Goal: Task Accomplishment & Management: Manage account settings

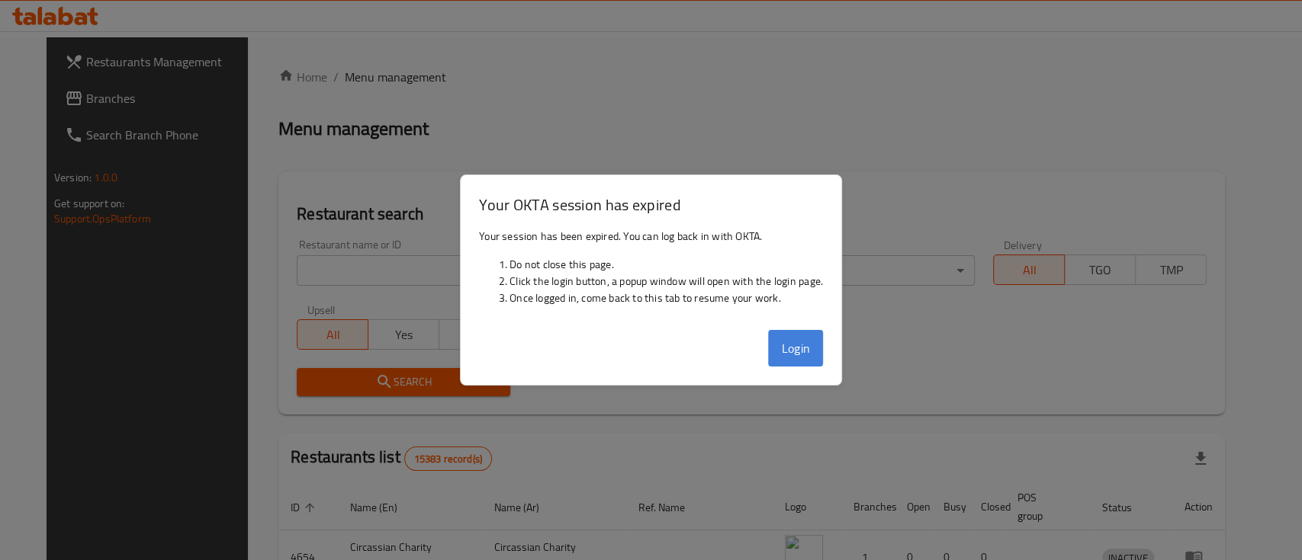
click at [815, 338] on button "Login" at bounding box center [795, 348] width 55 height 37
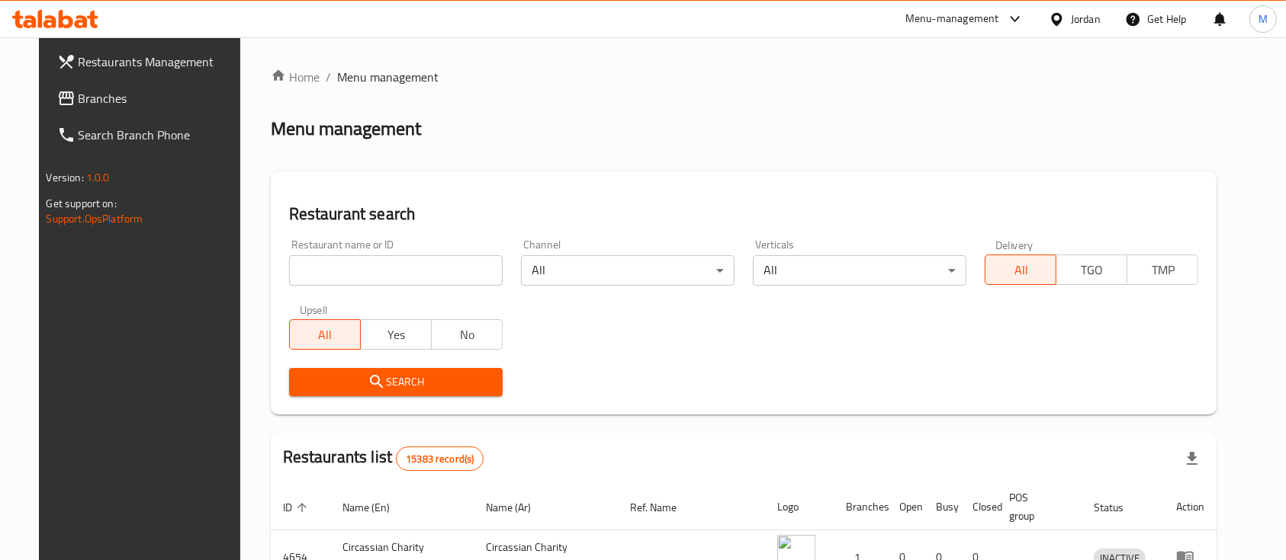
click at [378, 286] on div "Restaurant name or ID Restaurant name or ID" at bounding box center [396, 262] width 232 height 65
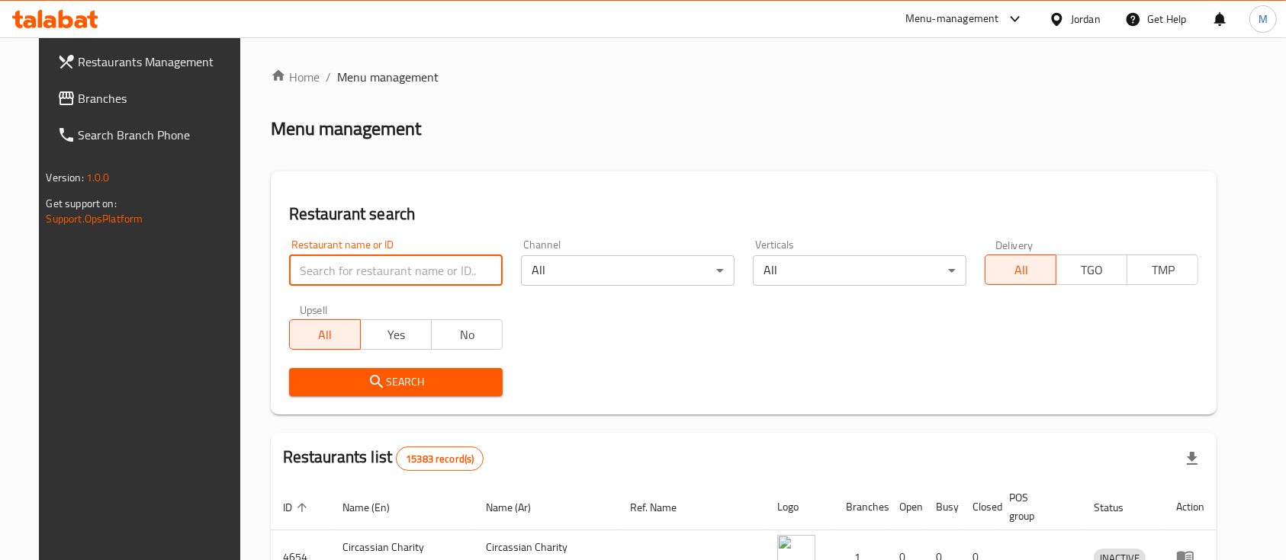
click at [381, 281] on input "search" at bounding box center [396, 270] width 214 height 31
type input "ص"
type input "e"
drag, startPoint x: 415, startPoint y: 273, endPoint x: 365, endPoint y: 265, distance: 50.1
click at [365, 265] on input "[PERSON_NAME] roastery" at bounding box center [396, 270] width 214 height 31
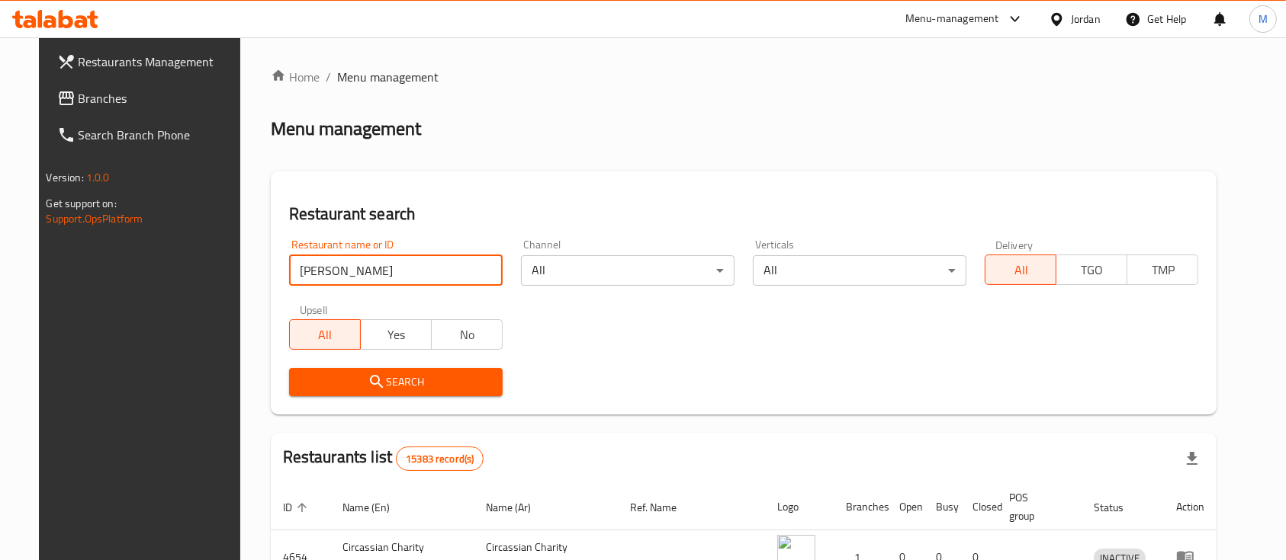
click button "Search" at bounding box center [396, 382] width 214 height 28
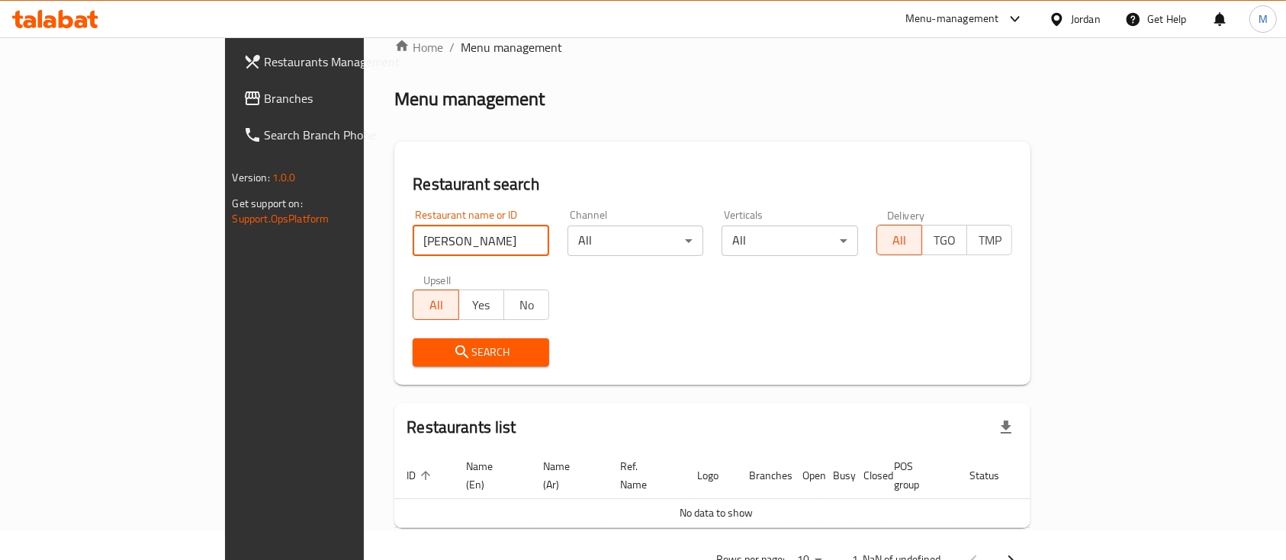
scroll to position [62, 0]
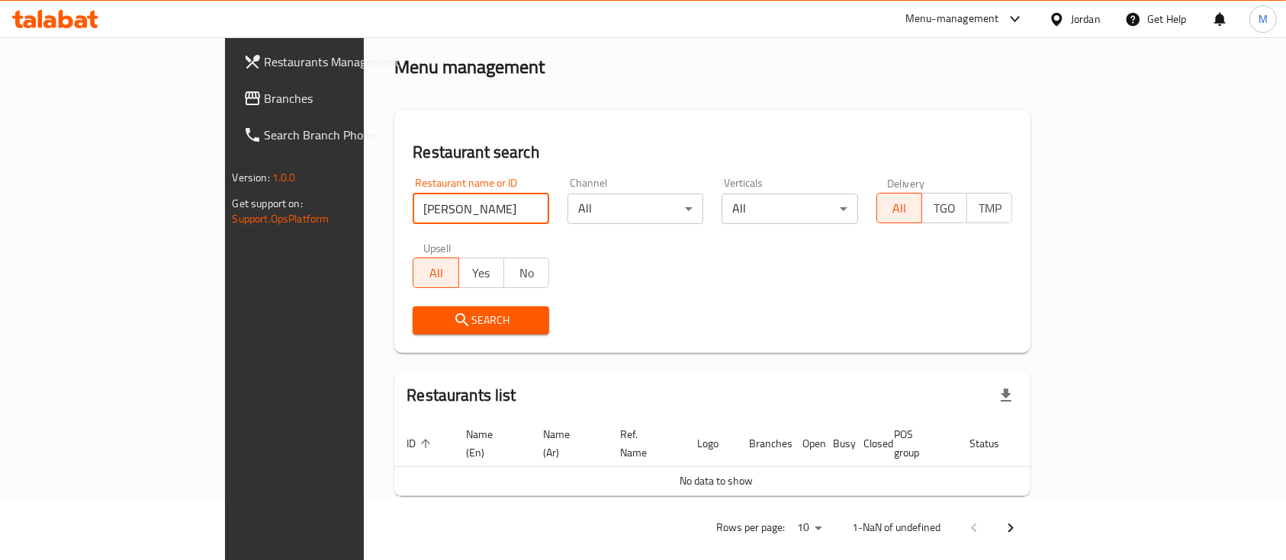
drag, startPoint x: 393, startPoint y: 219, endPoint x: 310, endPoint y: 220, distance: 82.4
click at [413, 220] on input "[PERSON_NAME]" at bounding box center [481, 209] width 136 height 31
click button "Search" at bounding box center [481, 321] width 136 height 28
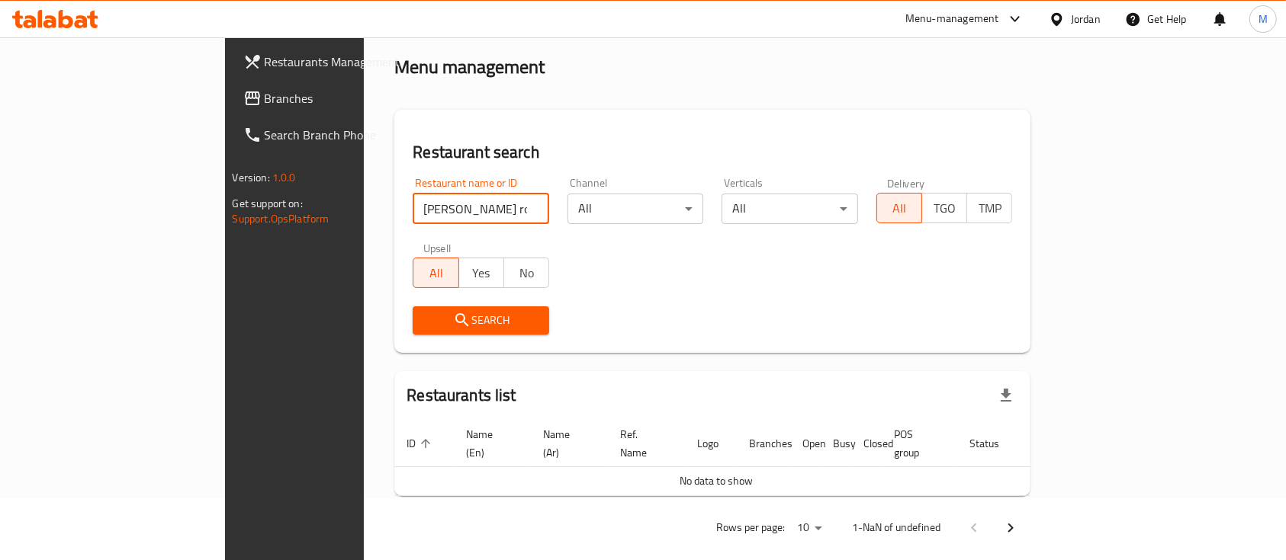
click button "Search" at bounding box center [481, 321] width 136 height 28
drag, startPoint x: 407, startPoint y: 217, endPoint x: 207, endPoint y: 229, distance: 200.9
click at [225, 229] on div "Restaurants Management Branches Search Branch Phone Version: 1.0.0 Get support …" at bounding box center [643, 277] width 837 height 603
click at [413, 229] on div "Restaurant name or ID [PERSON_NAME] roastery Restaurant name or ID" at bounding box center [480, 201] width 155 height 65
drag, startPoint x: 409, startPoint y: 215, endPoint x: 310, endPoint y: 214, distance: 99.1
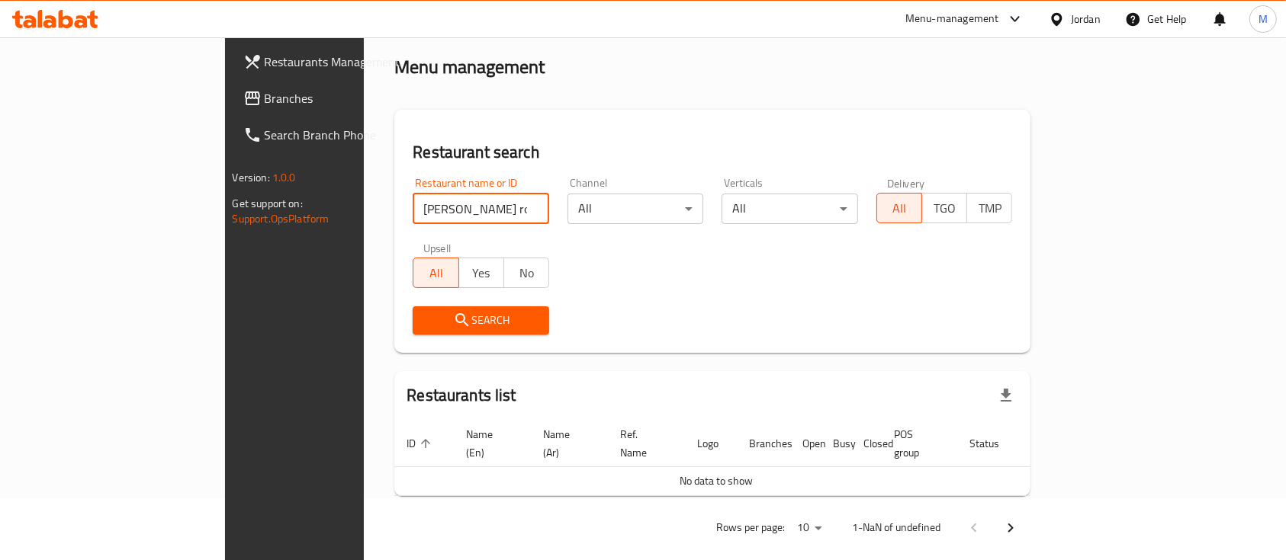
click at [413, 214] on input "wesam shaheen roastery" at bounding box center [481, 209] width 136 height 31
type input "wesam"
click button "Search" at bounding box center [481, 321] width 136 height 28
drag, startPoint x: 347, startPoint y: 211, endPoint x: 238, endPoint y: 215, distance: 109.1
click at [364, 215] on div "Home / Menu management Menu management Restaurant search Restaurant name or ID …" at bounding box center [712, 277] width 697 height 603
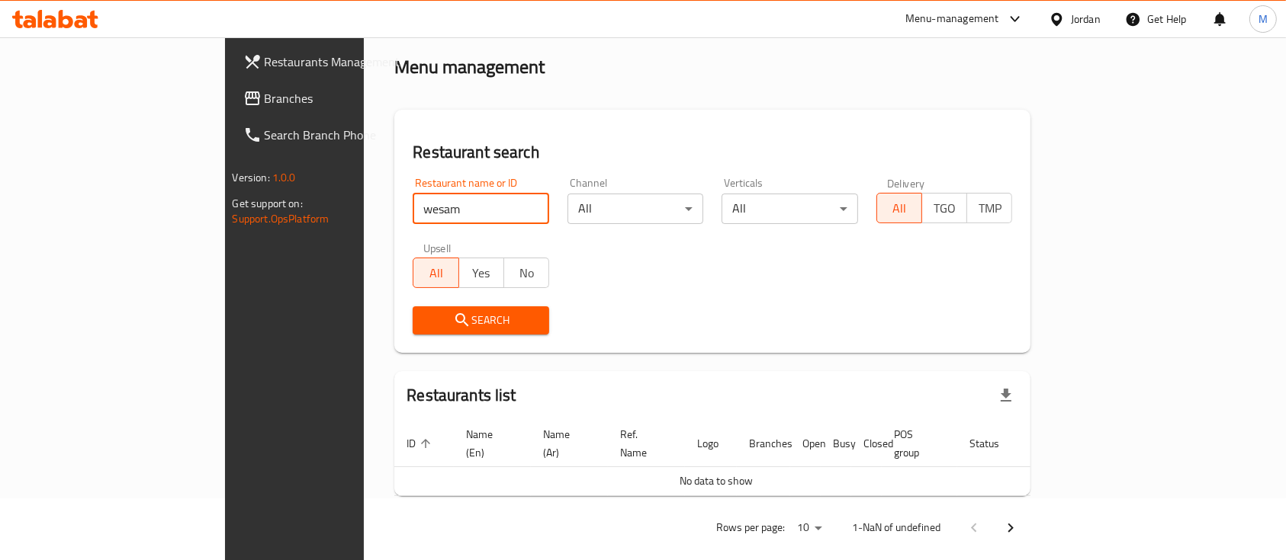
click button "Search" at bounding box center [481, 321] width 136 height 28
type input "s"
click button "Search" at bounding box center [481, 321] width 136 height 28
type input "وسام شاهين"
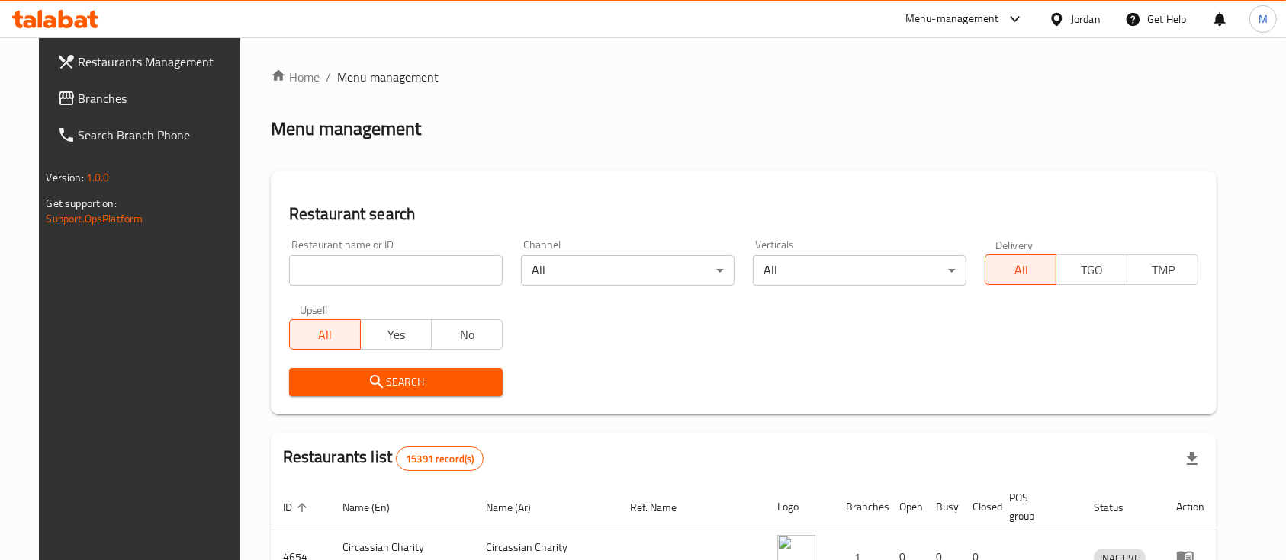
click at [384, 263] on input "search" at bounding box center [396, 270] width 214 height 31
type input "ص"
type input "[PERSON_NAME] roastery"
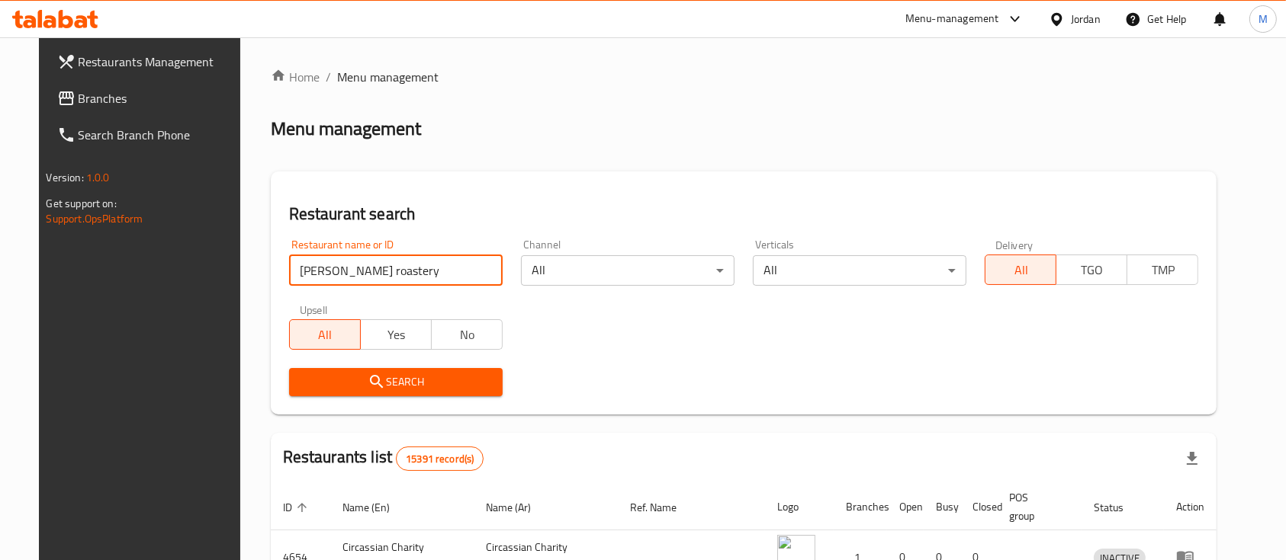
click button "Search" at bounding box center [396, 382] width 214 height 28
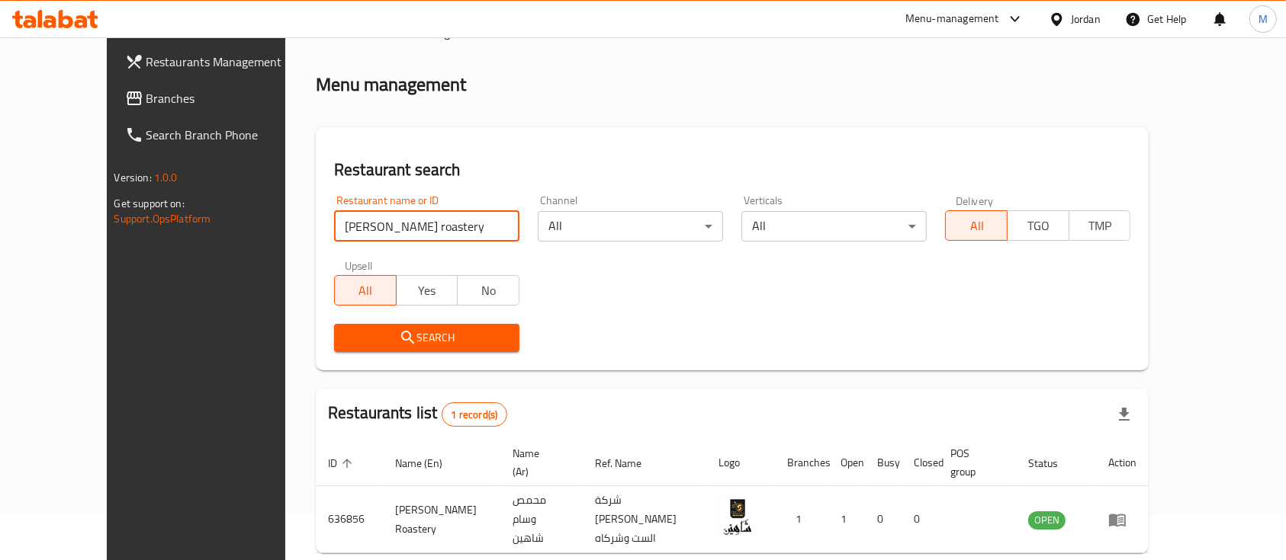
scroll to position [89, 0]
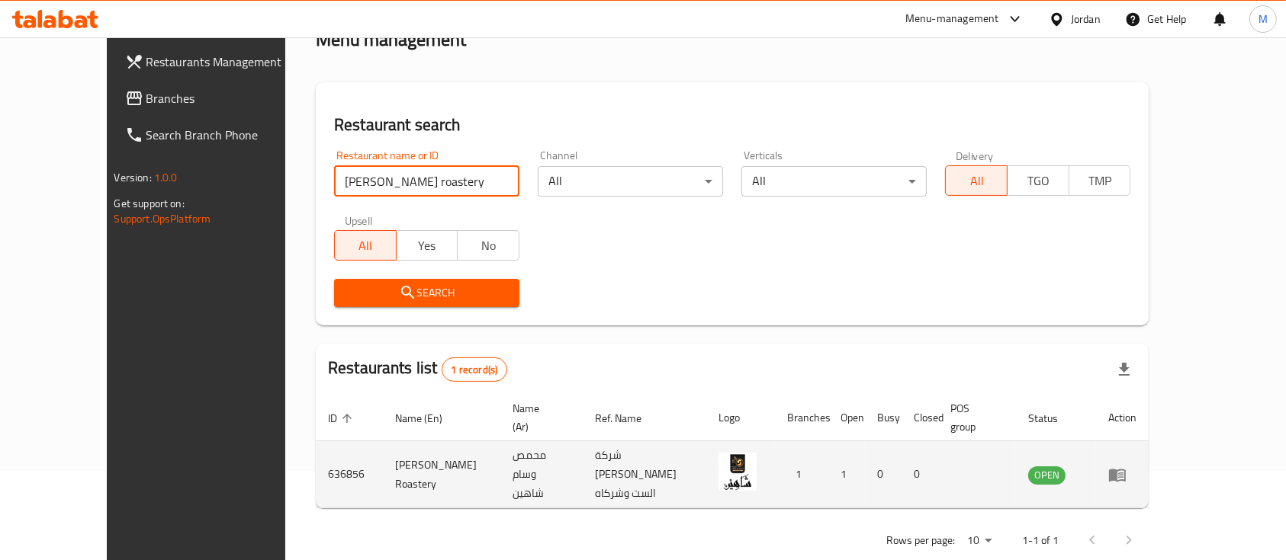
click at [1126, 469] on icon "enhanced table" at bounding box center [1117, 475] width 17 height 13
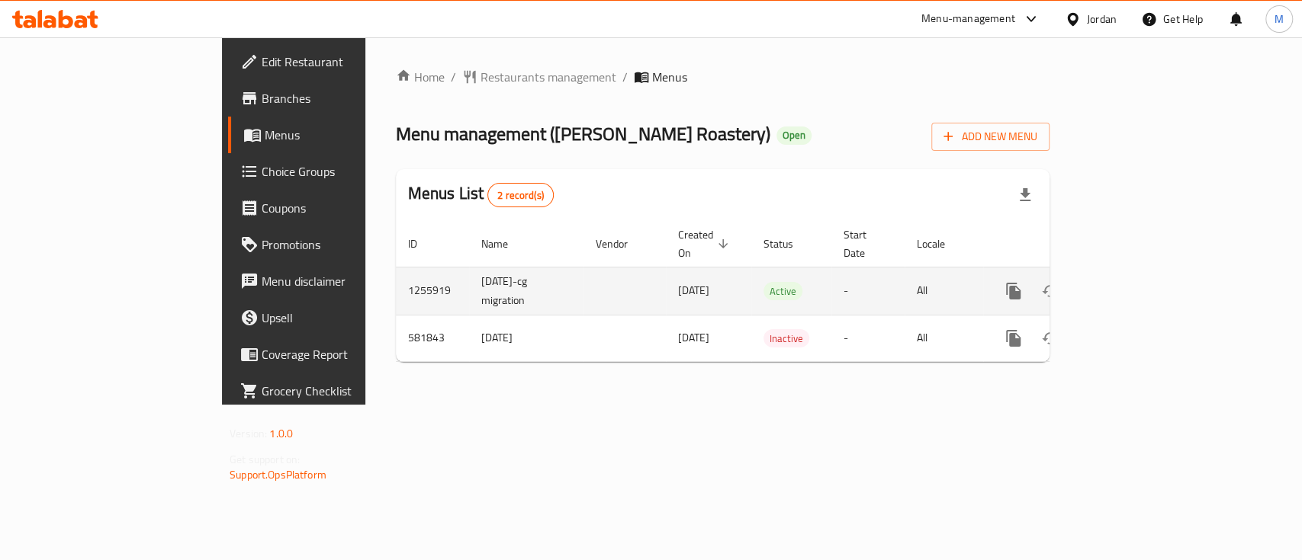
click at [1132, 282] on icon "enhanced table" at bounding box center [1123, 291] width 18 height 18
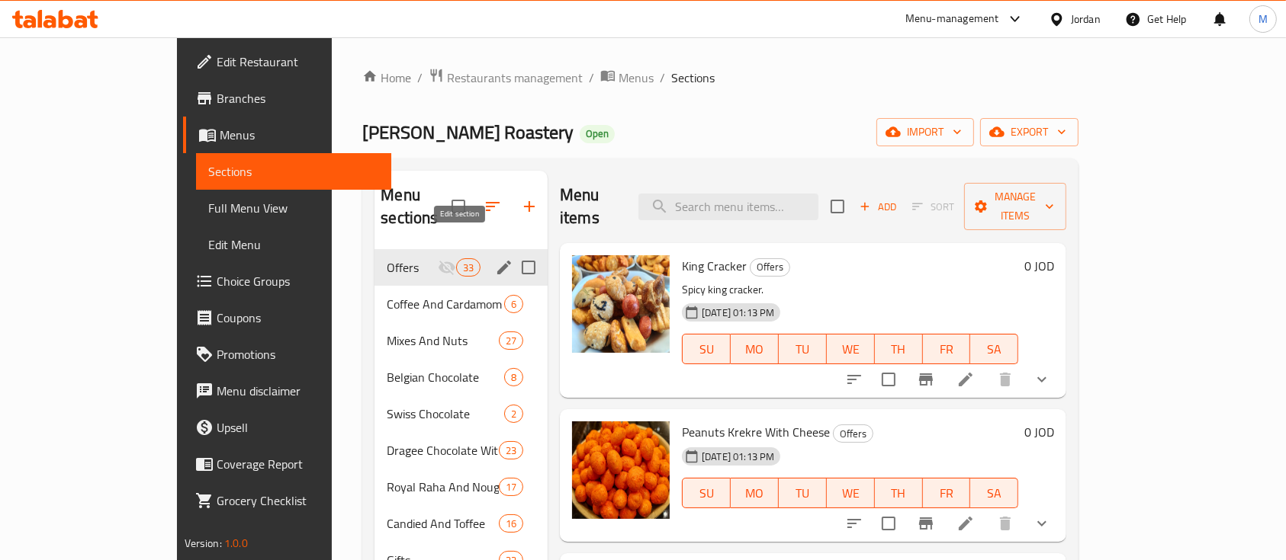
click at [495, 259] on icon "edit" at bounding box center [504, 268] width 18 height 18
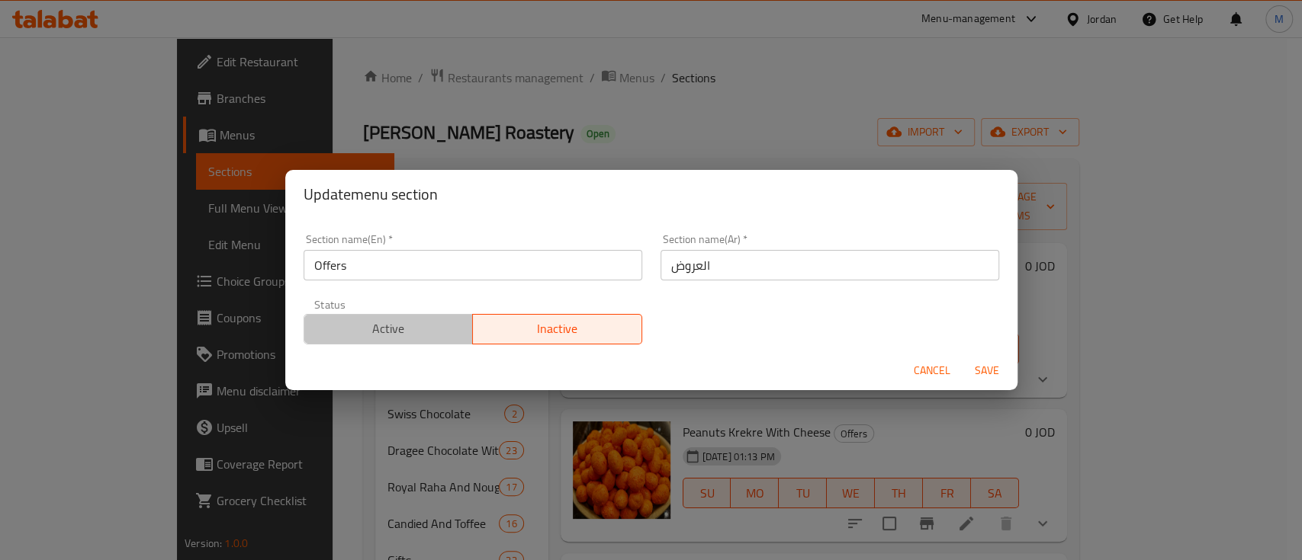
drag, startPoint x: 415, startPoint y: 342, endPoint x: 740, endPoint y: 350, distance: 324.9
click at [426, 345] on div "Status Active Inactive" at bounding box center [472, 322] width 357 height 64
click at [384, 330] on span "Active" at bounding box center [388, 329] width 157 height 22
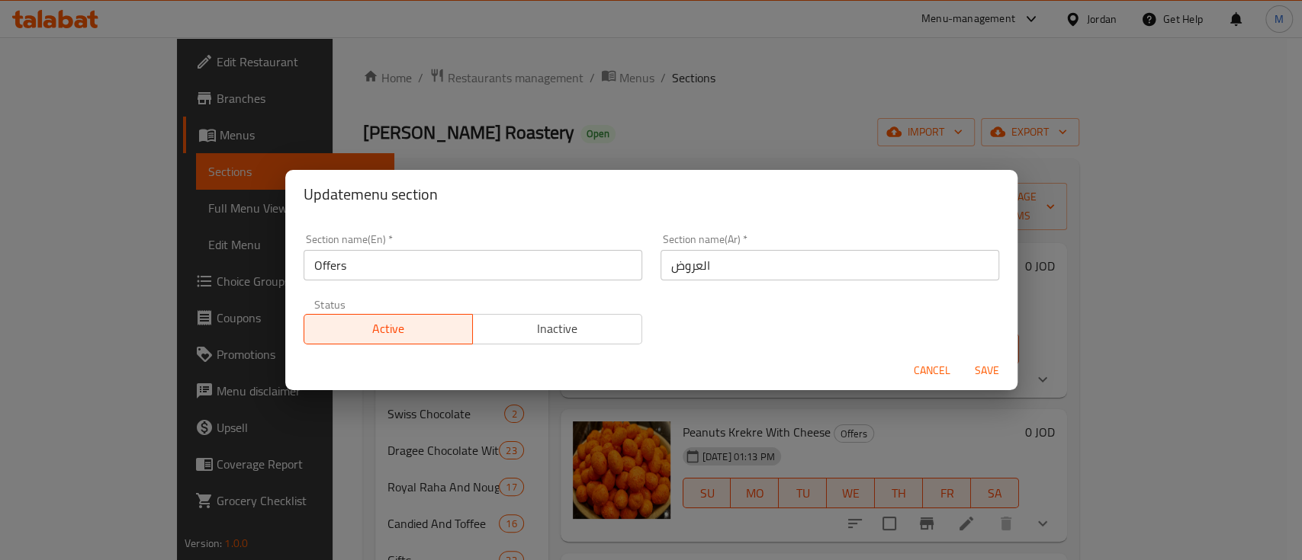
click at [987, 366] on span "Save" at bounding box center [986, 370] width 37 height 19
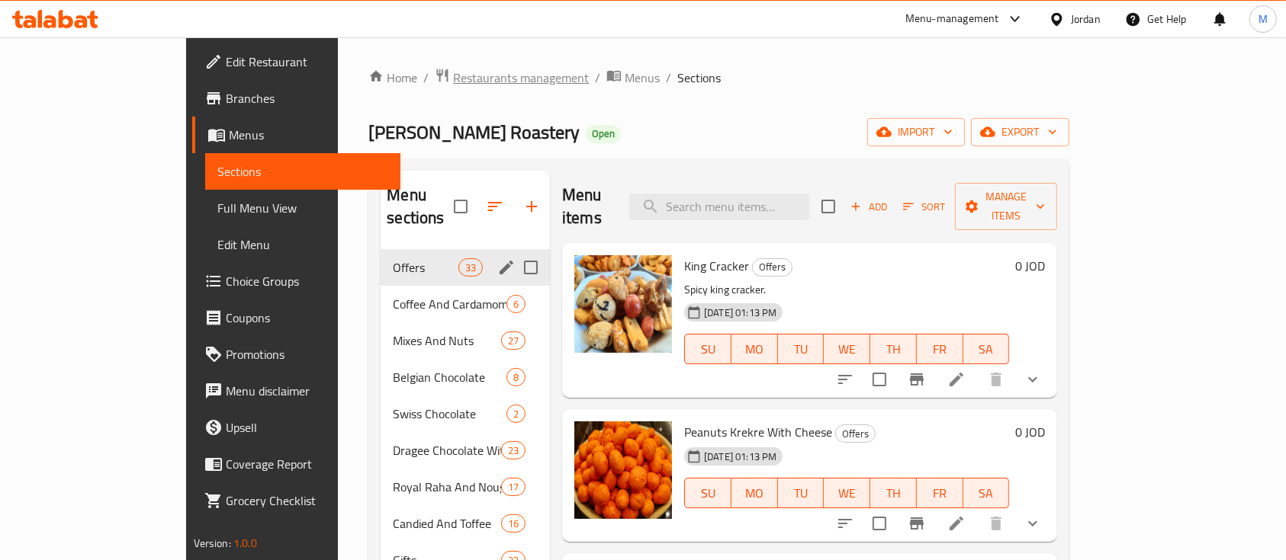
click at [453, 72] on span "Restaurants management" at bounding box center [521, 78] width 136 height 18
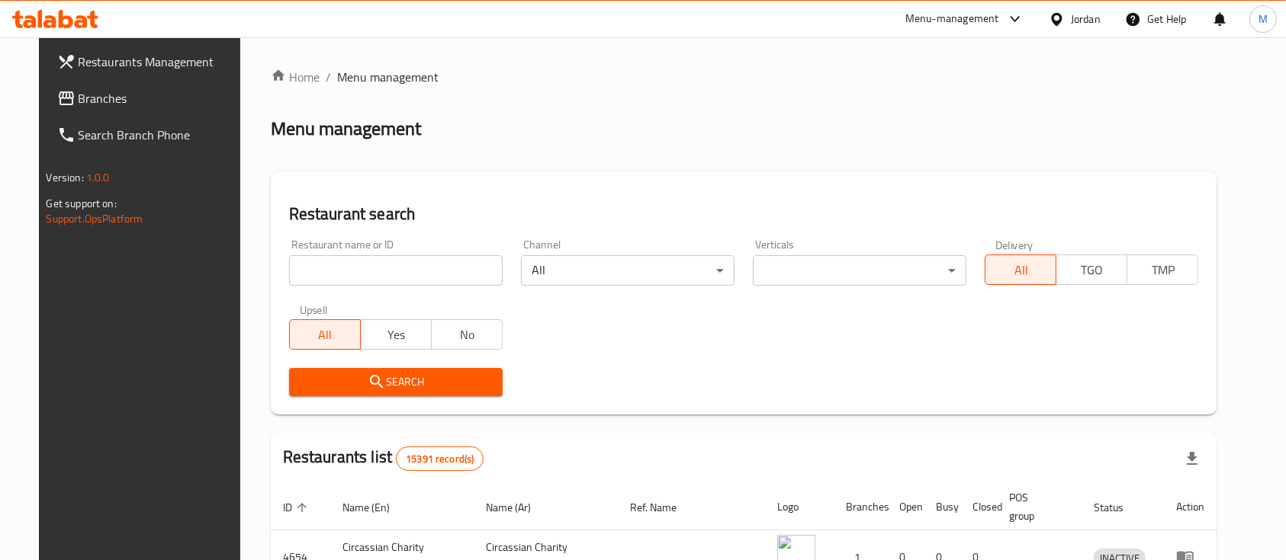
click at [405, 276] on input "search" at bounding box center [396, 270] width 214 height 31
type input "s"
type input "Izhiman Roasters And Mill"
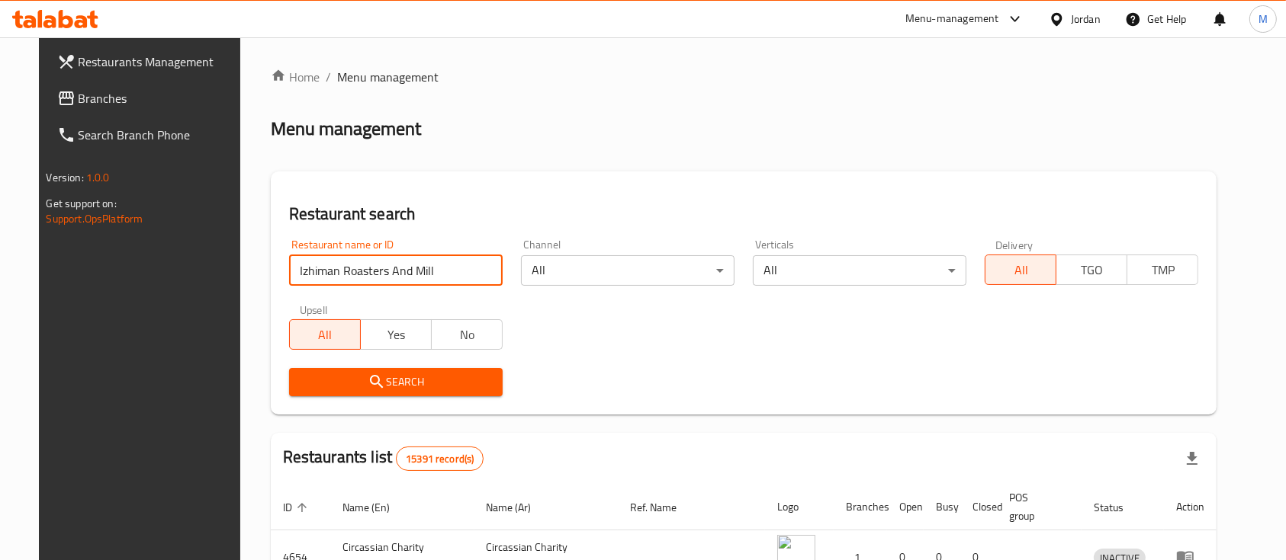
click button "Search" at bounding box center [396, 382] width 214 height 28
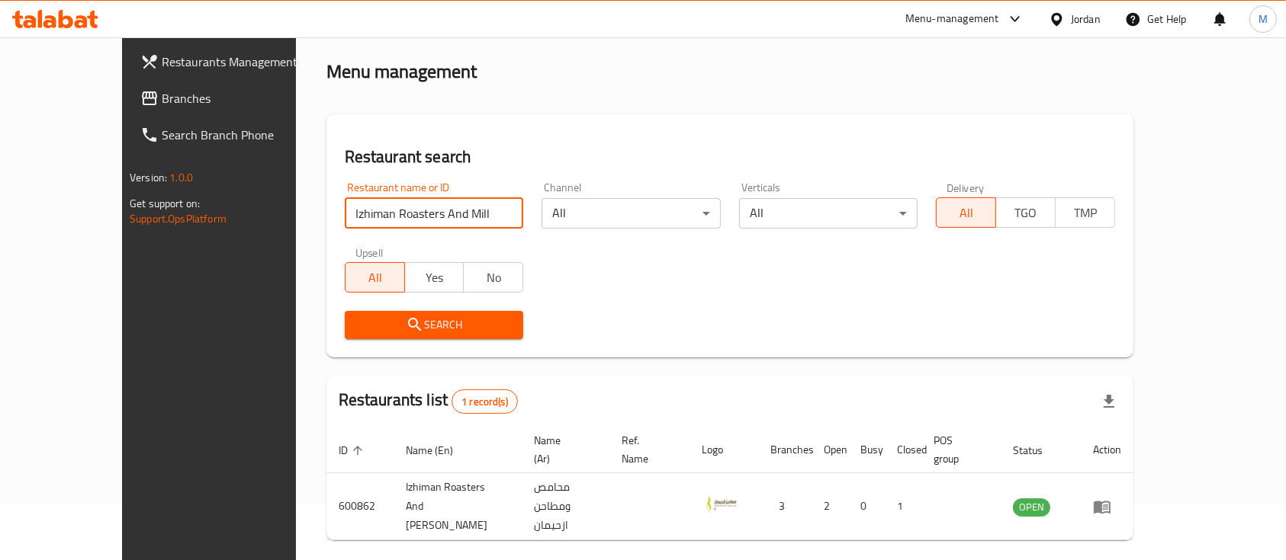
scroll to position [89, 0]
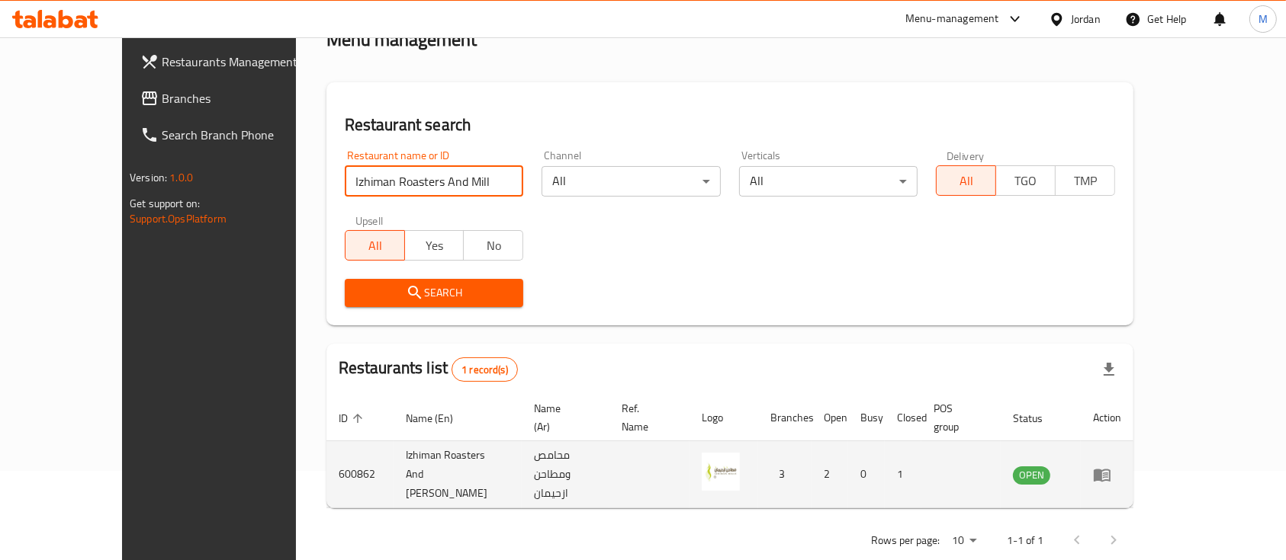
click at [1111, 466] on icon "enhanced table" at bounding box center [1102, 475] width 18 height 18
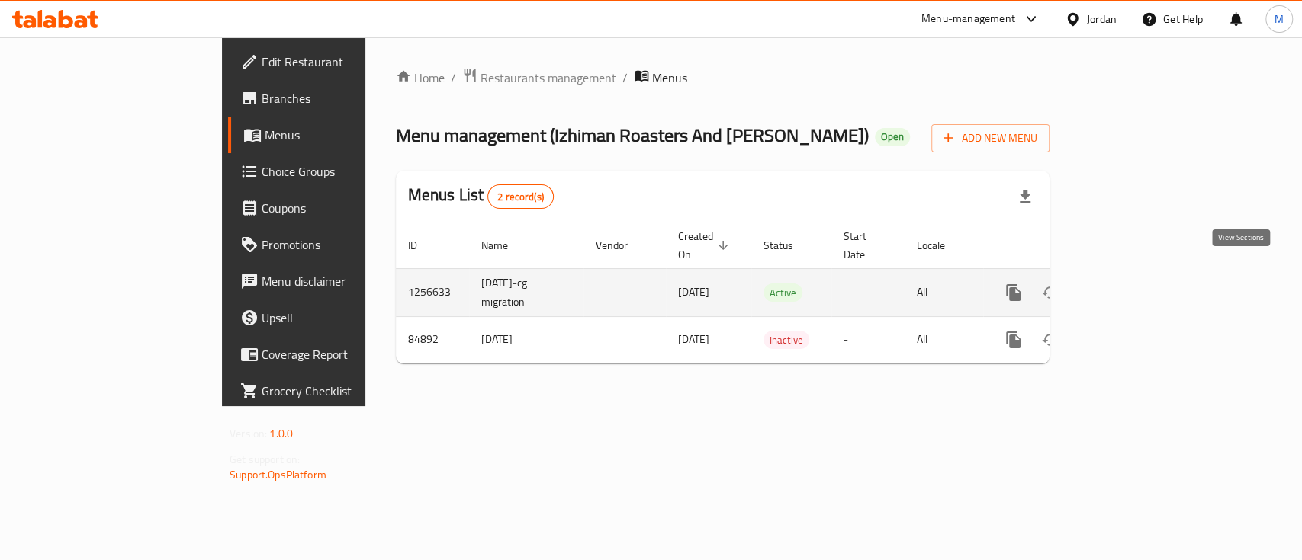
click at [1132, 284] on icon "enhanced table" at bounding box center [1123, 293] width 18 height 18
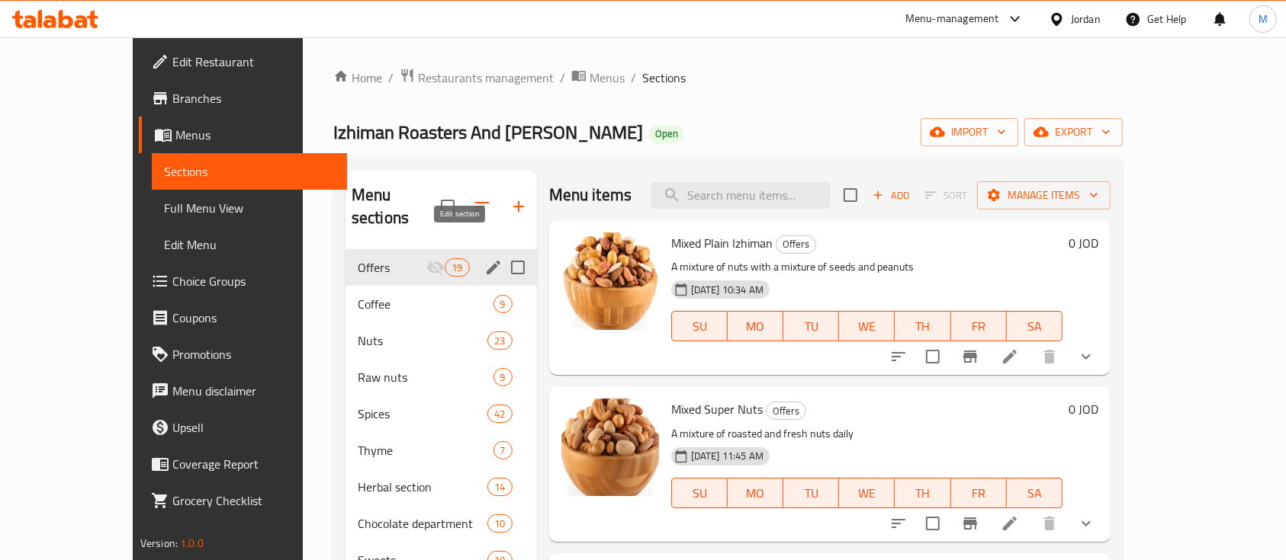
click at [487, 261] on icon "edit" at bounding box center [494, 268] width 14 height 14
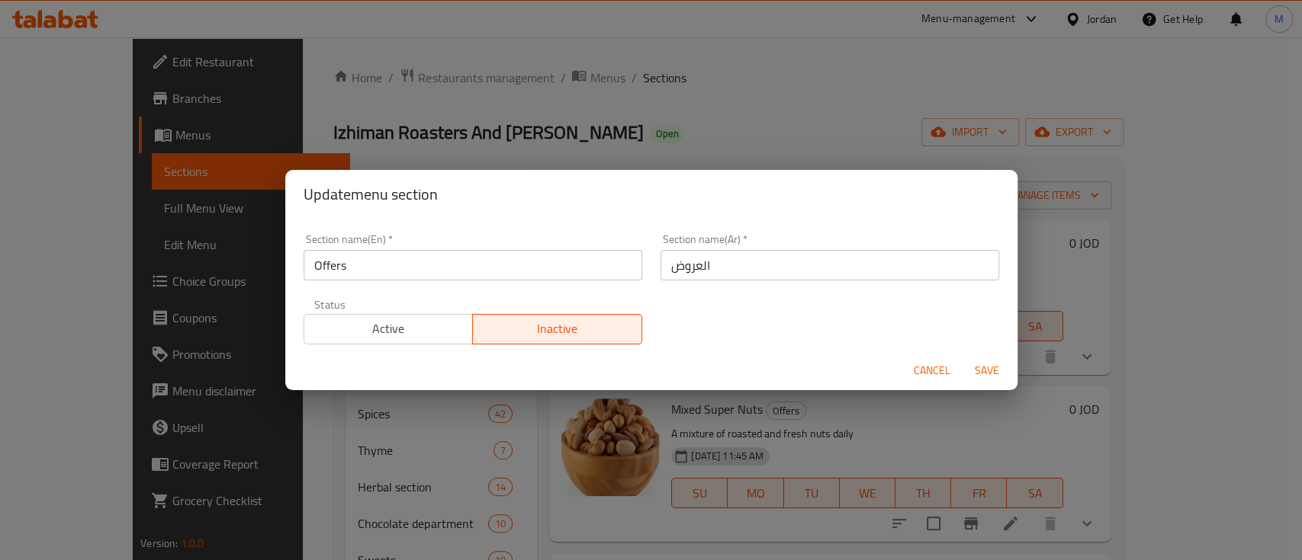
click at [410, 320] on span "Active" at bounding box center [388, 329] width 157 height 22
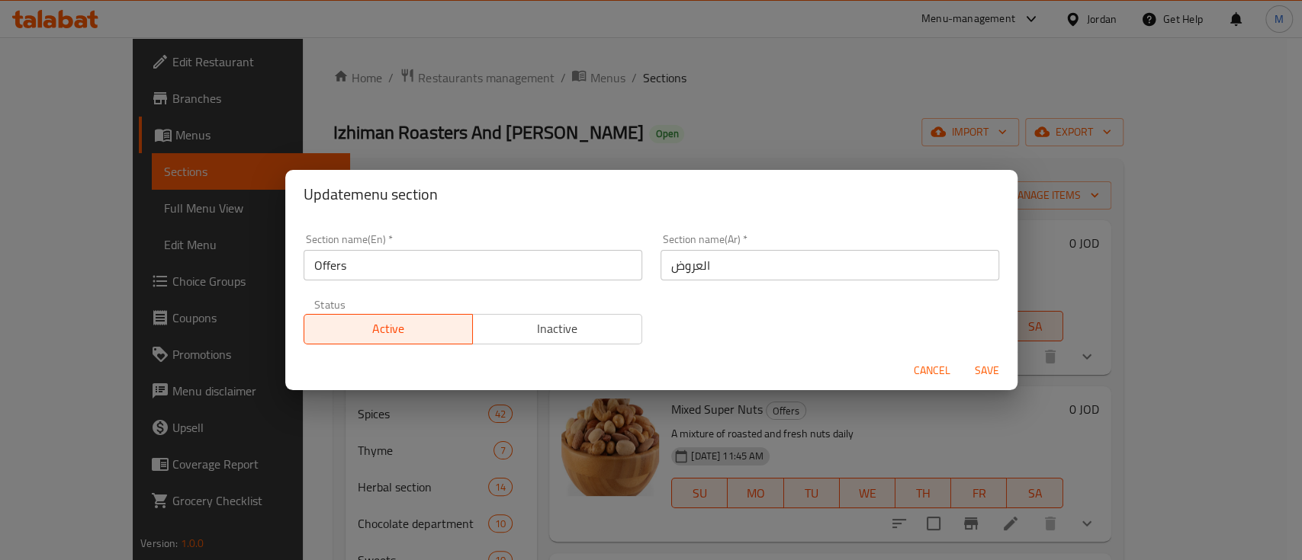
click at [986, 366] on span "Save" at bounding box center [986, 370] width 37 height 19
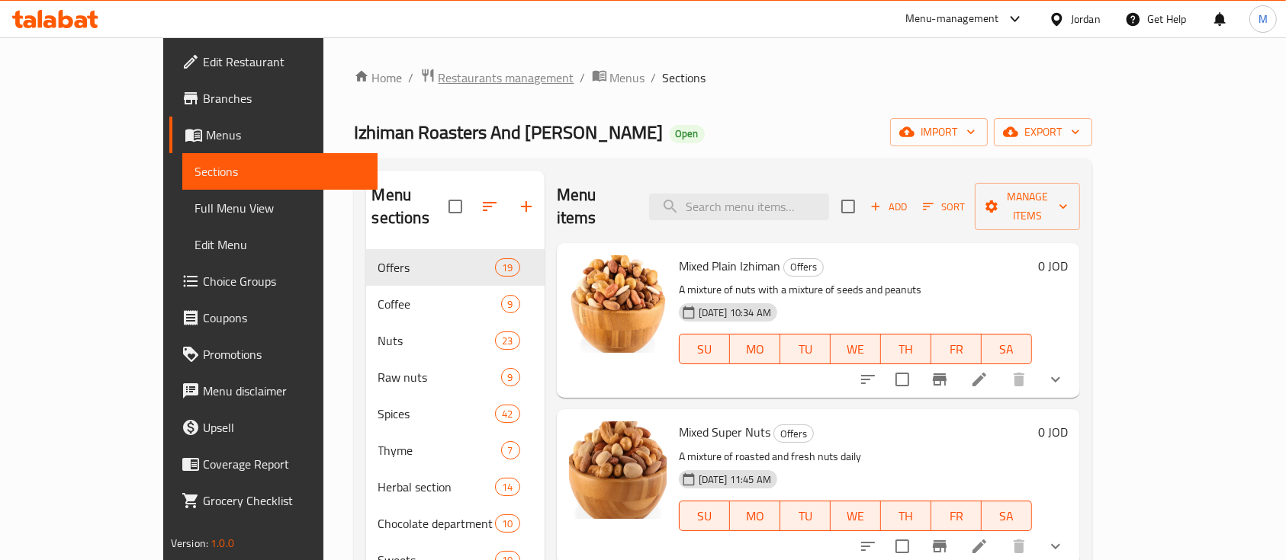
click at [438, 82] on span "Restaurants management" at bounding box center [506, 78] width 136 height 18
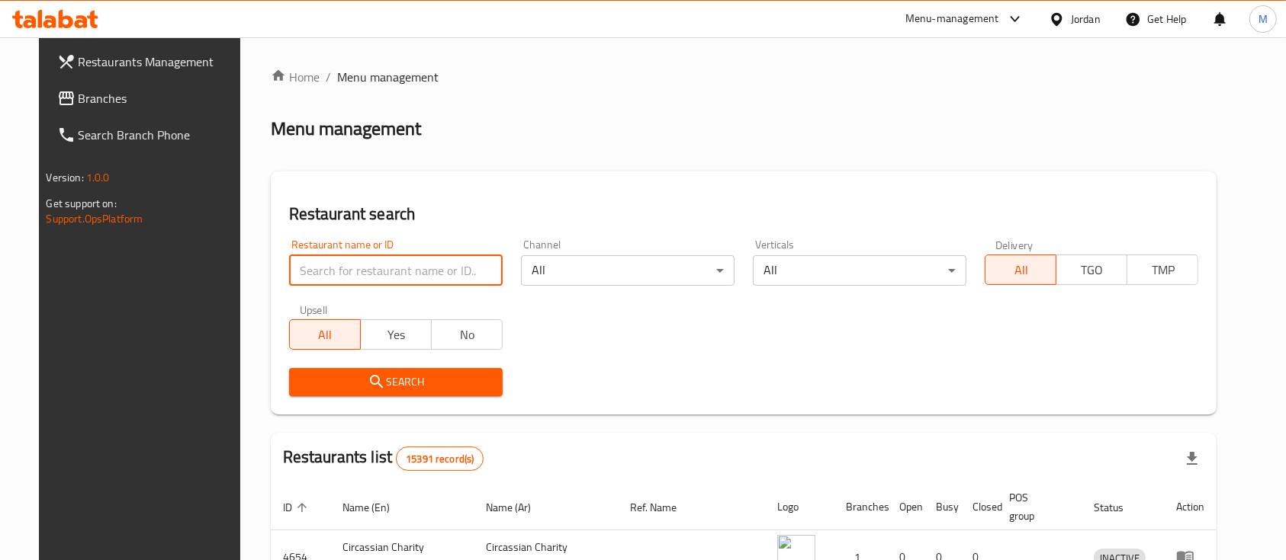
click at [413, 259] on input "search" at bounding box center [396, 270] width 214 height 31
type input "p"
type input "حيفا"
click button "Search" at bounding box center [396, 382] width 214 height 28
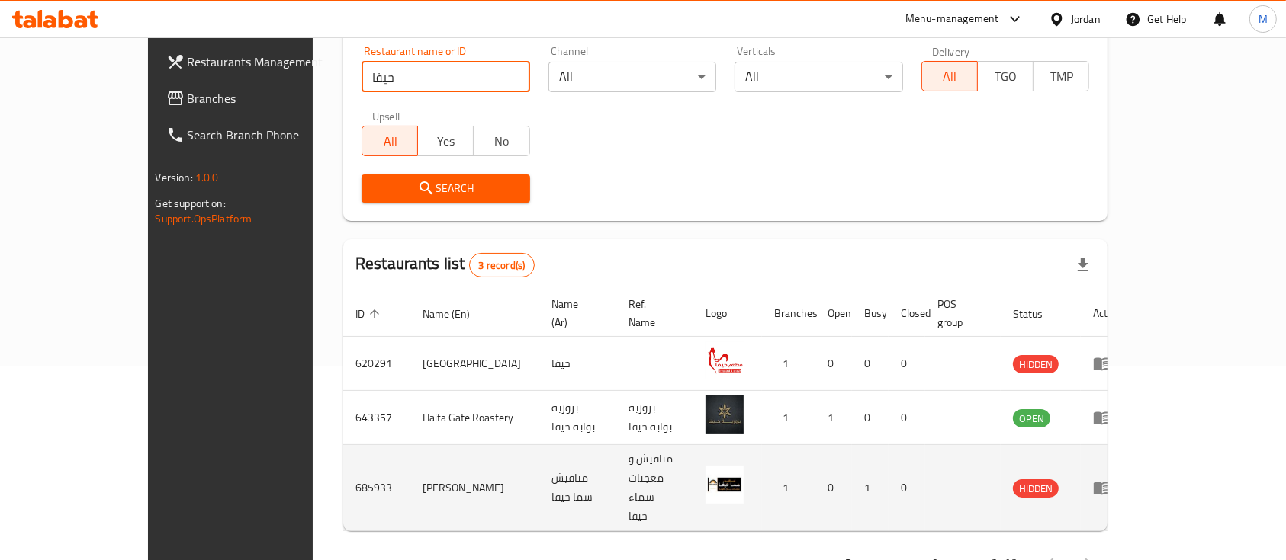
scroll to position [195, 0]
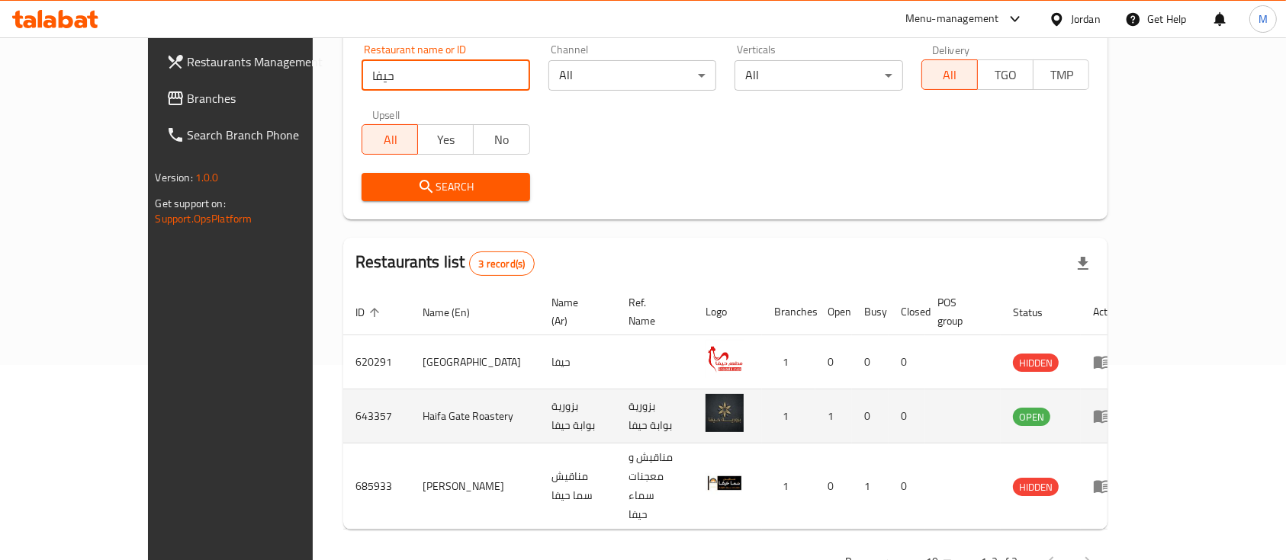
click at [1111, 407] on icon "enhanced table" at bounding box center [1102, 416] width 18 height 18
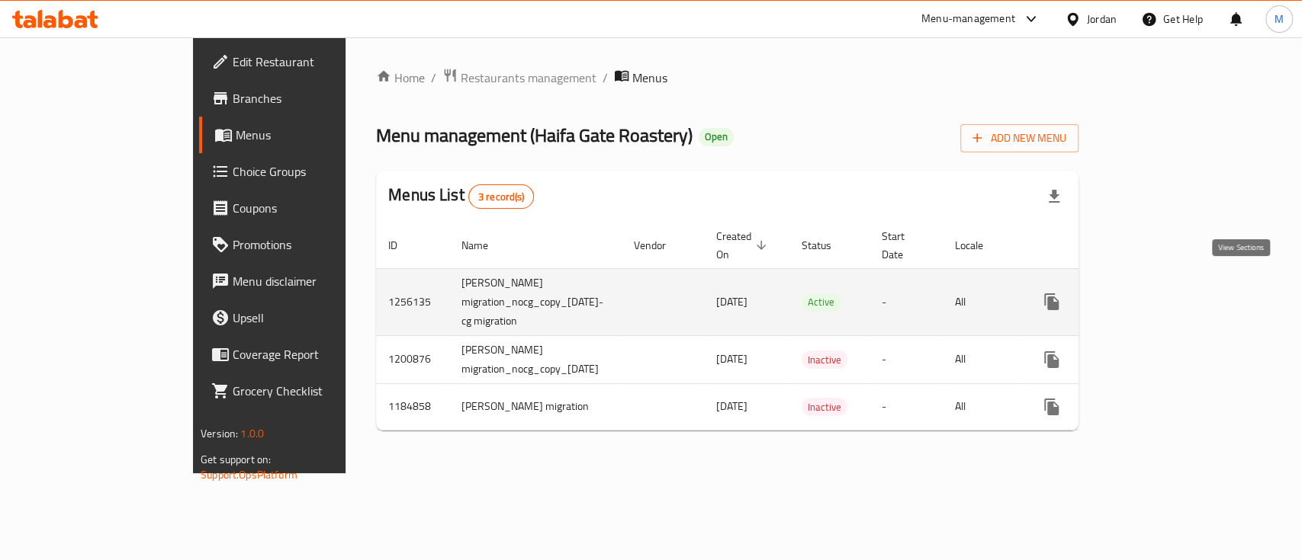
click at [1171, 293] on icon "enhanced table" at bounding box center [1161, 302] width 18 height 18
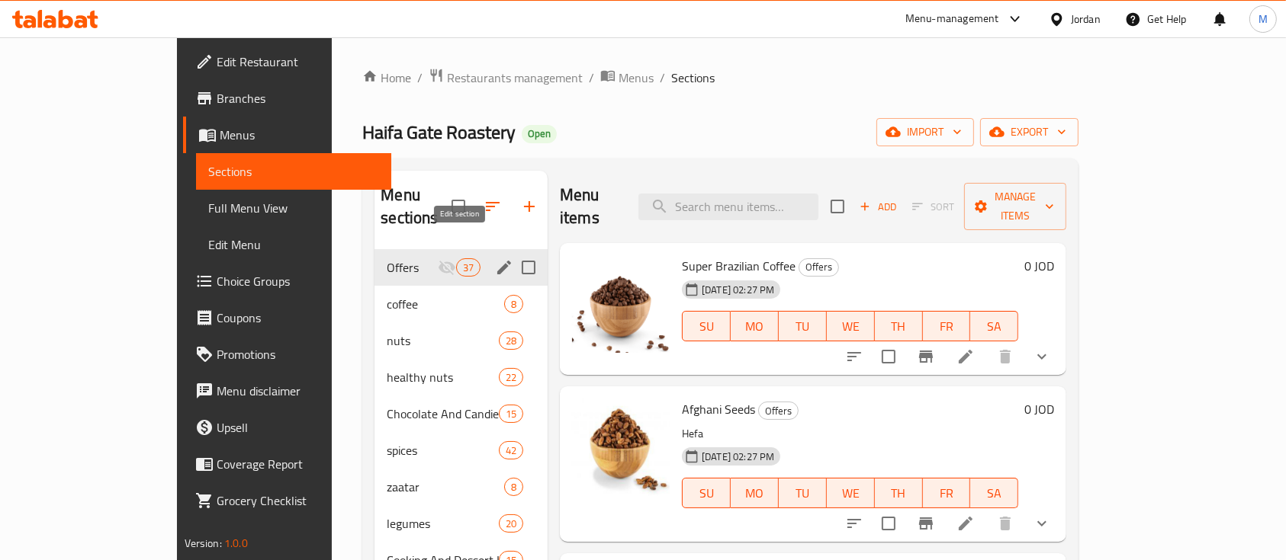
click at [497, 261] on icon "edit" at bounding box center [504, 268] width 14 height 14
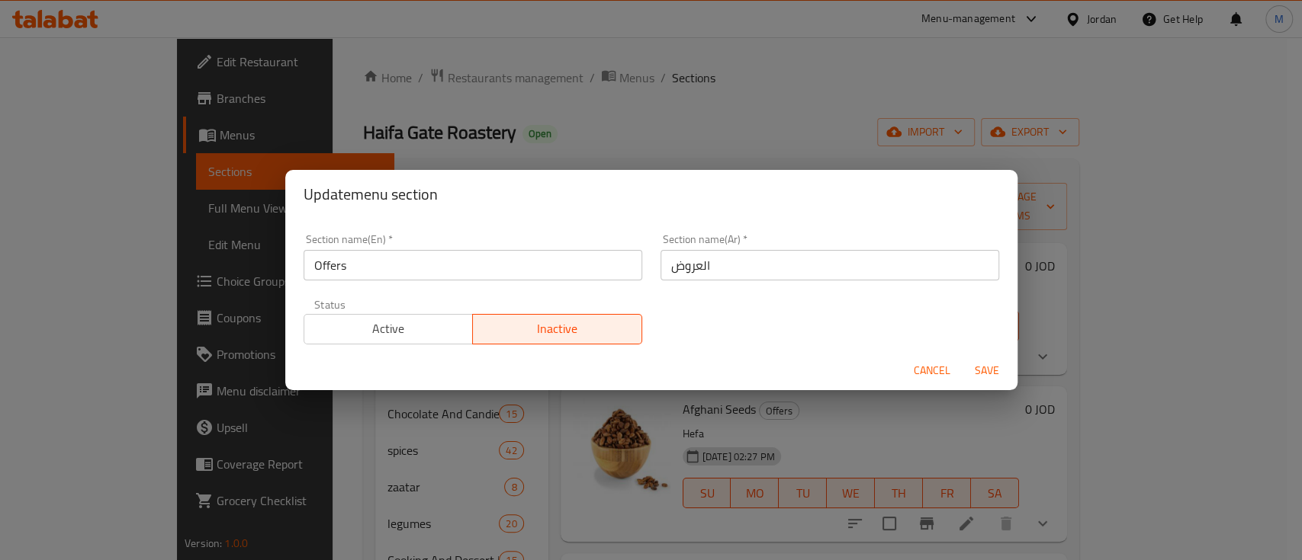
click at [419, 326] on span "Active" at bounding box center [388, 329] width 157 height 22
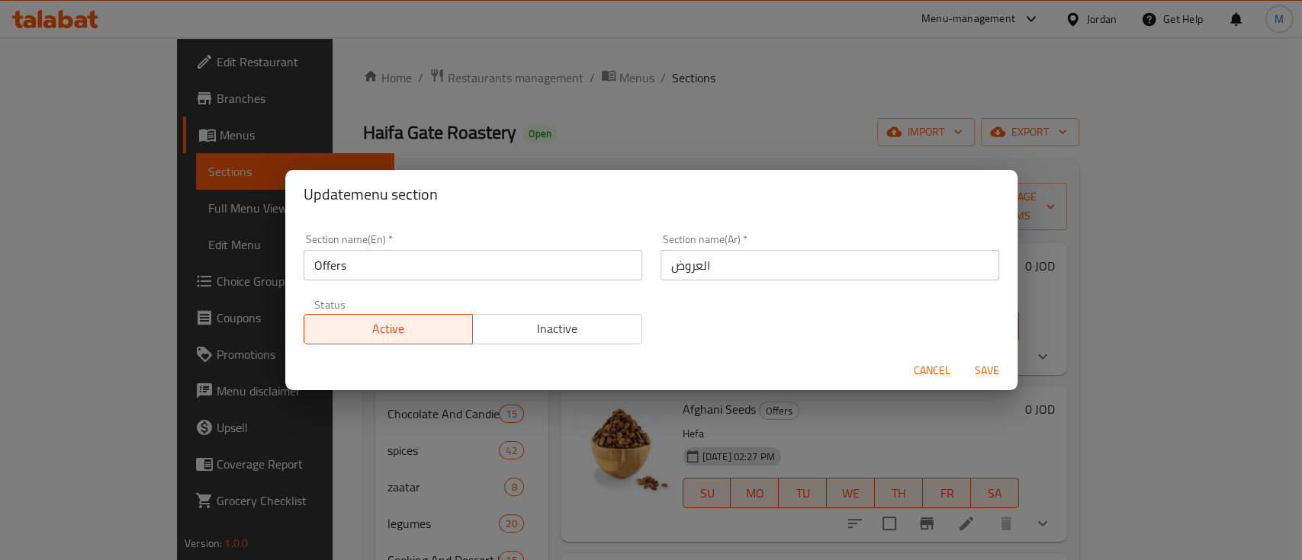
click at [970, 366] on span "Save" at bounding box center [986, 370] width 37 height 19
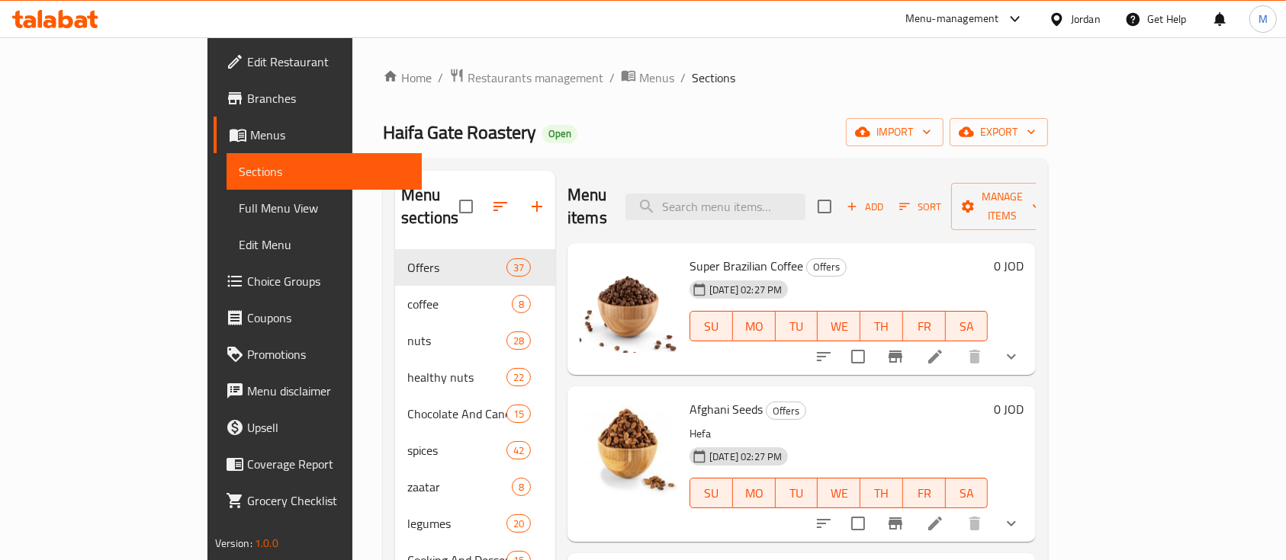
click at [426, 89] on div "Home / Restaurants management / Menus / Sections Haifa Gate Roastery Open impor…" at bounding box center [715, 406] width 665 height 676
click at [467, 86] on span "Restaurants management" at bounding box center [535, 78] width 136 height 18
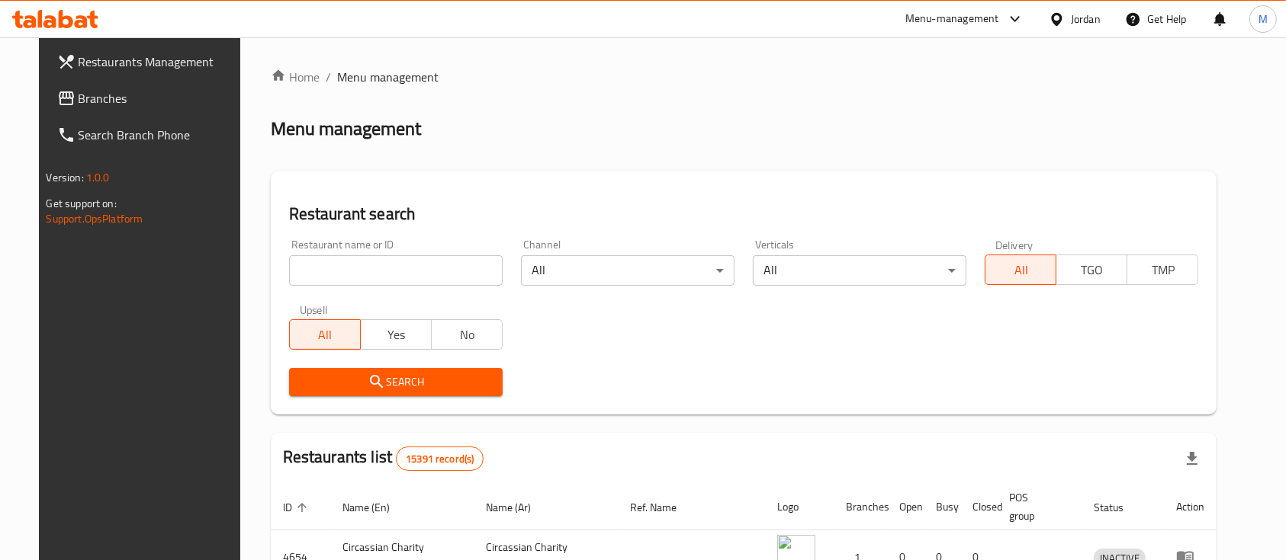
click at [446, 259] on input "search" at bounding box center [396, 270] width 214 height 31
type input "مملكة الزعفران"
click button "Search" at bounding box center [396, 382] width 214 height 28
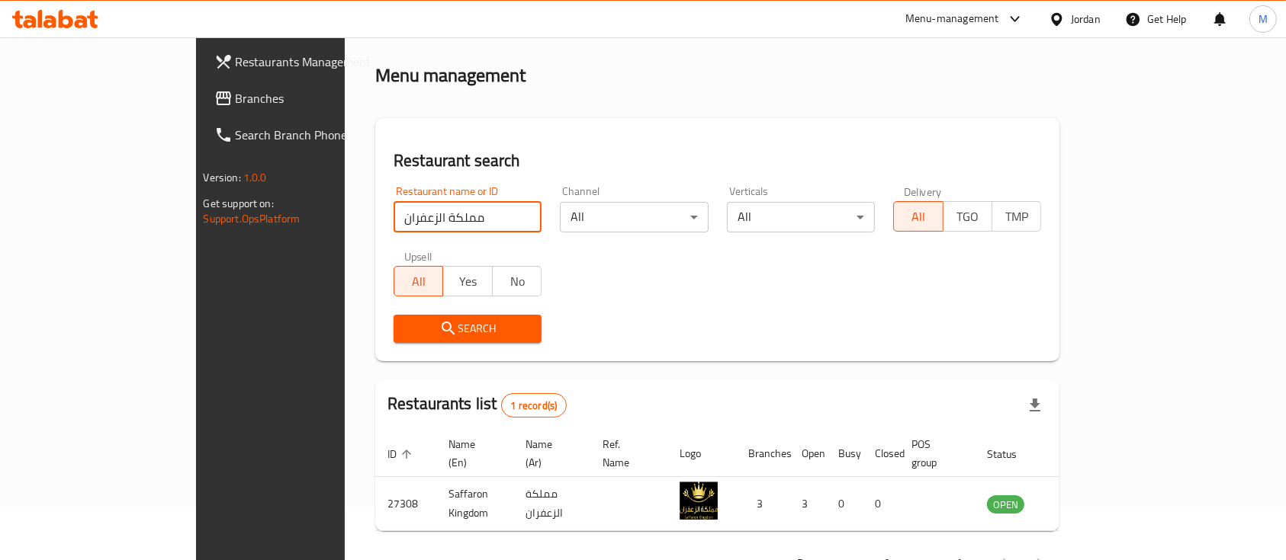
scroll to position [89, 0]
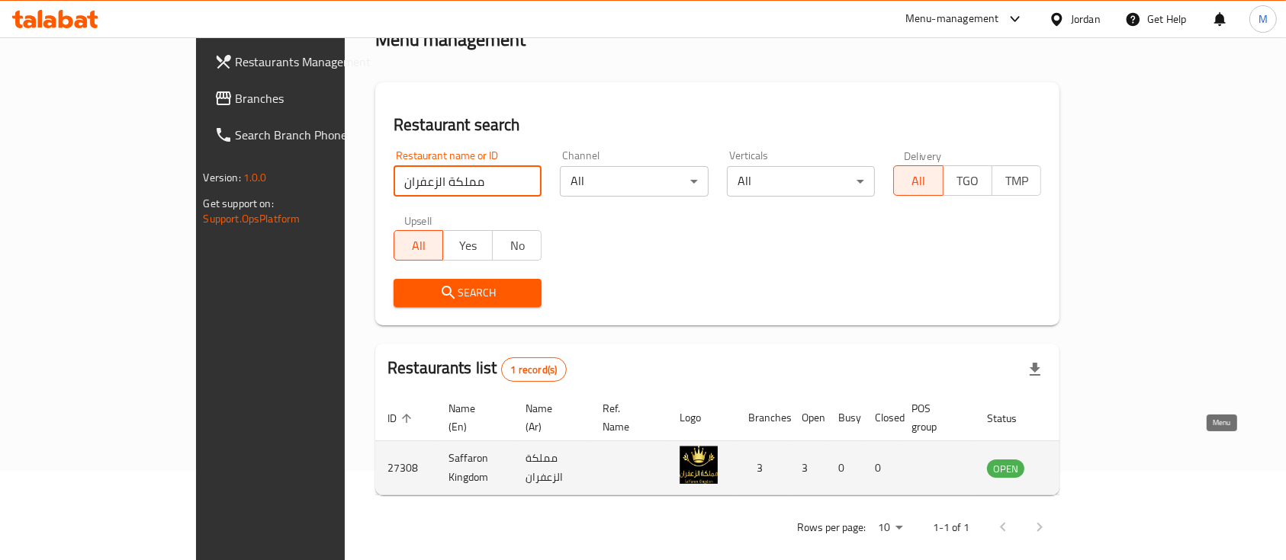
click at [1085, 459] on icon "enhanced table" at bounding box center [1076, 468] width 18 height 18
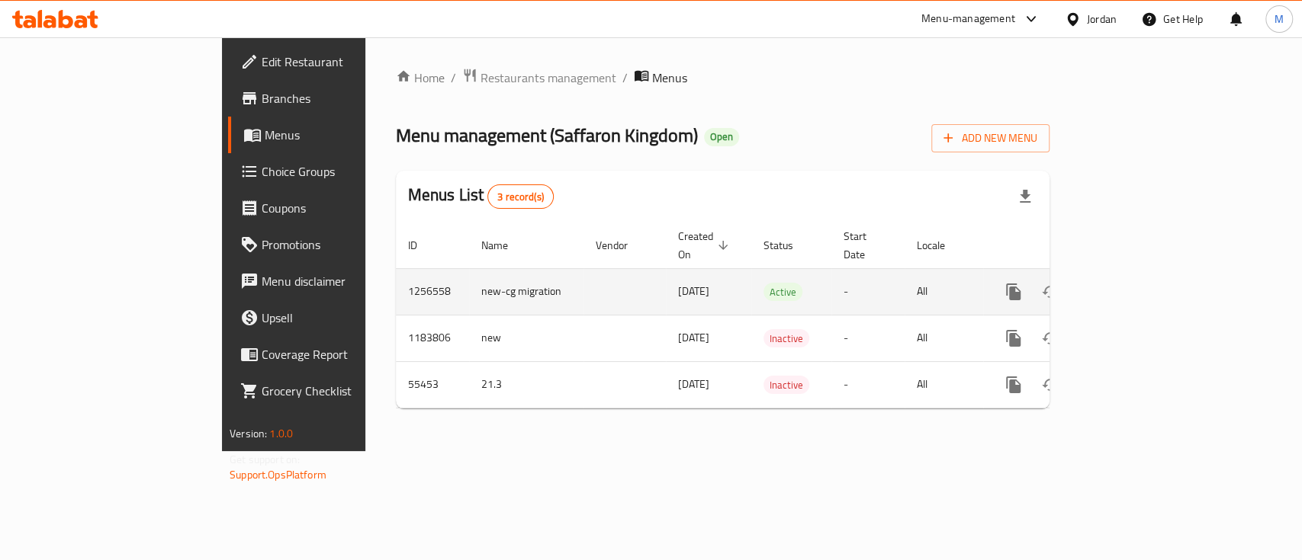
click at [1142, 285] on link "enhanced table" at bounding box center [1123, 292] width 37 height 37
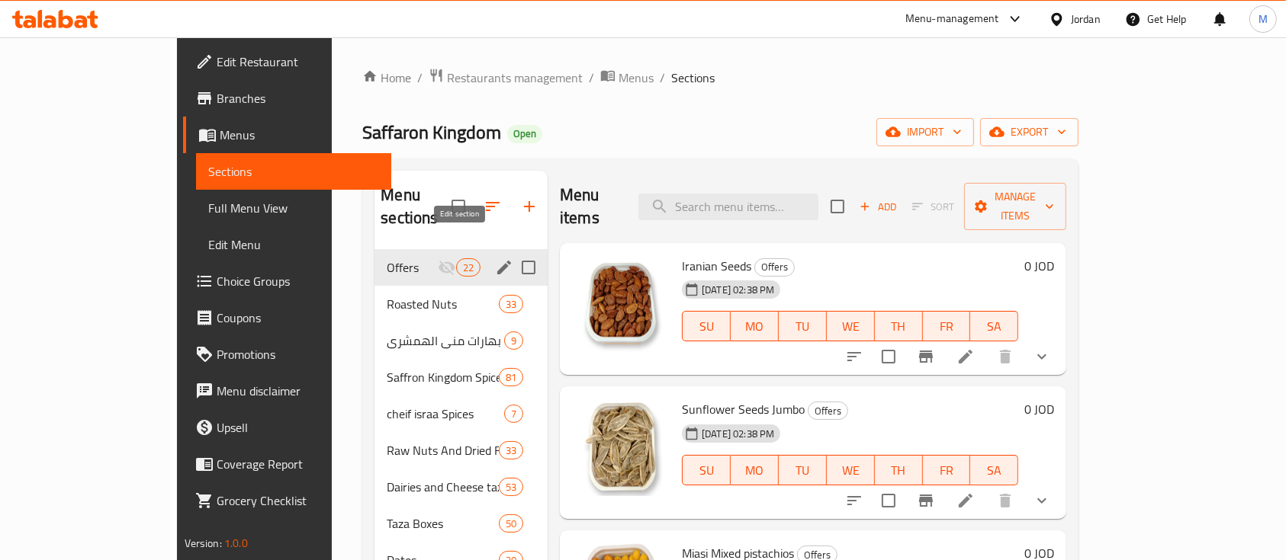
click at [497, 261] on icon "edit" at bounding box center [504, 268] width 14 height 14
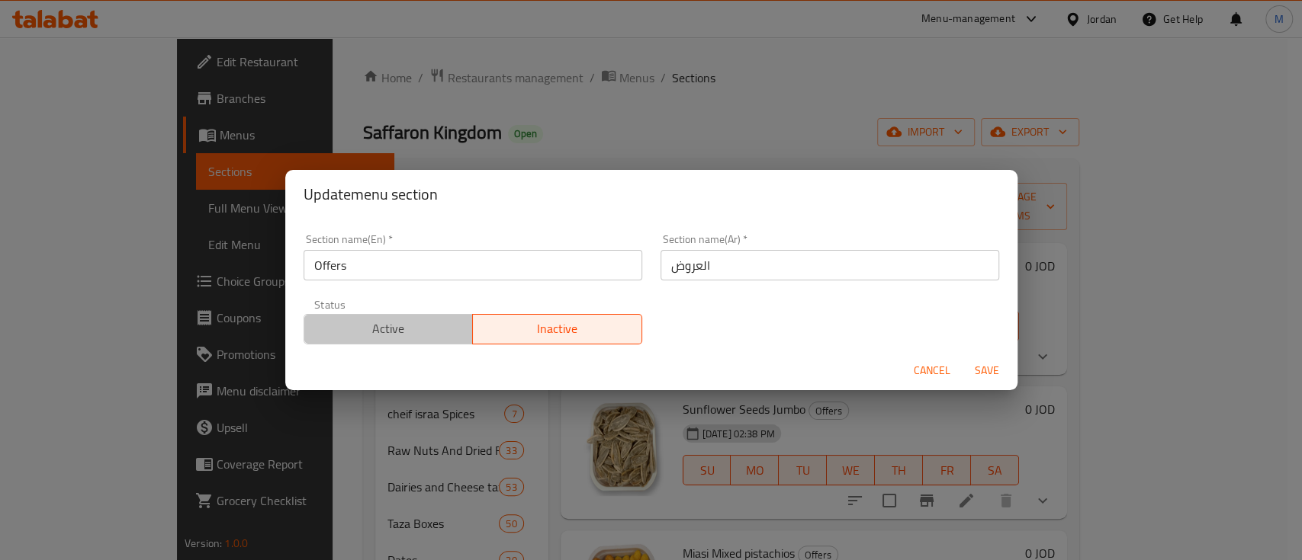
drag, startPoint x: 407, startPoint y: 339, endPoint x: 441, endPoint y: 339, distance: 33.6
click at [408, 339] on span "Active" at bounding box center [388, 329] width 157 height 22
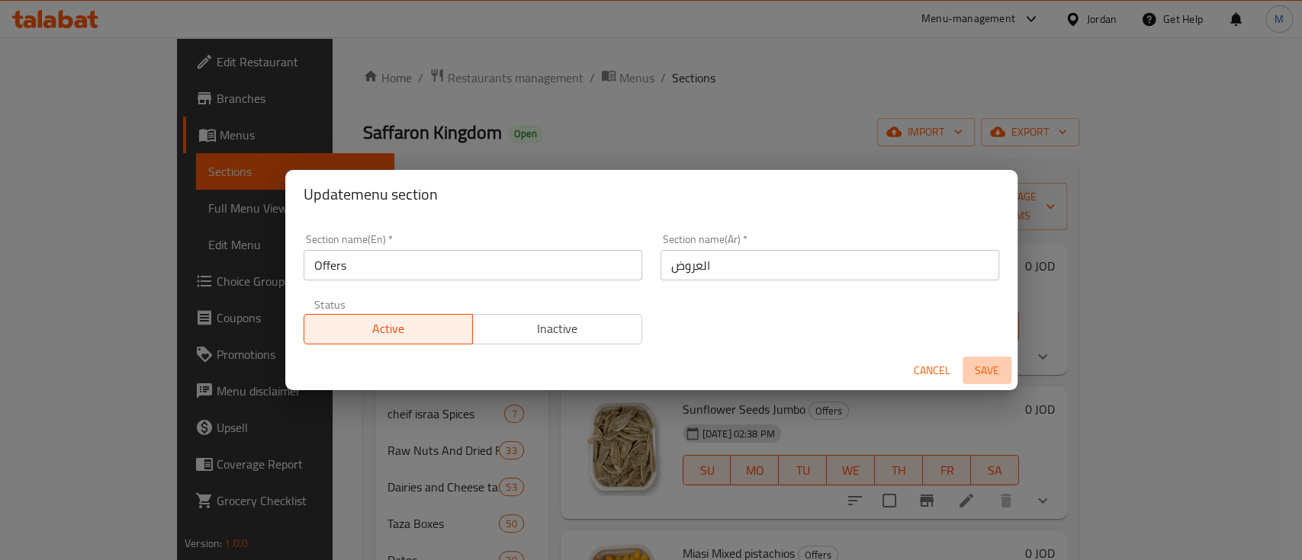
click at [981, 369] on span "Save" at bounding box center [986, 370] width 37 height 19
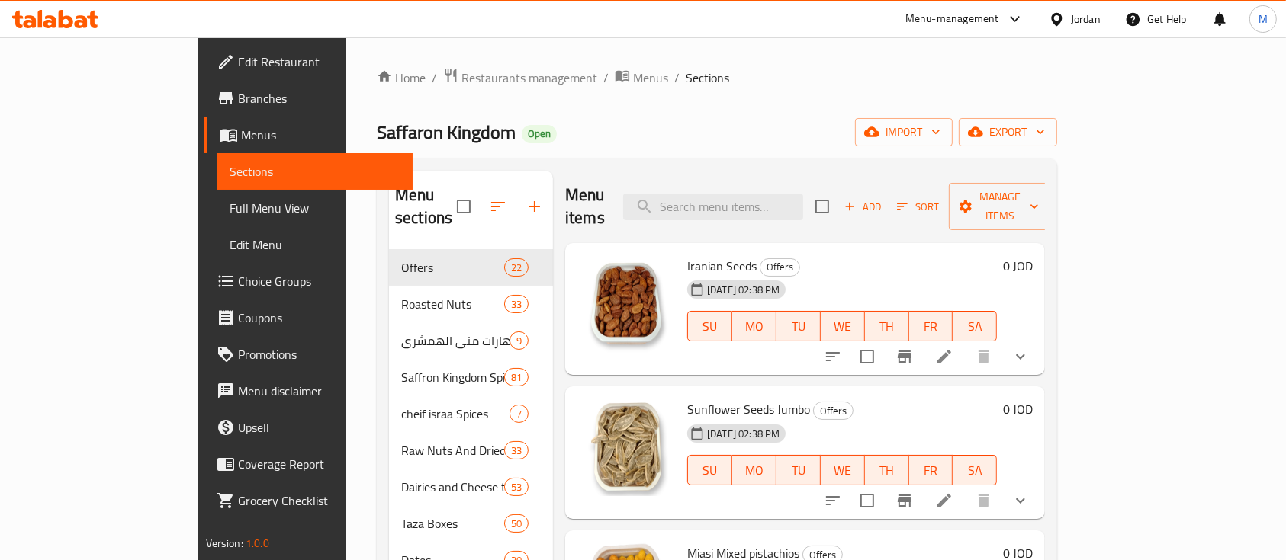
click at [204, 78] on link "Edit Restaurant" at bounding box center [308, 61] width 209 height 37
